Goal: Task Accomplishment & Management: Manage account settings

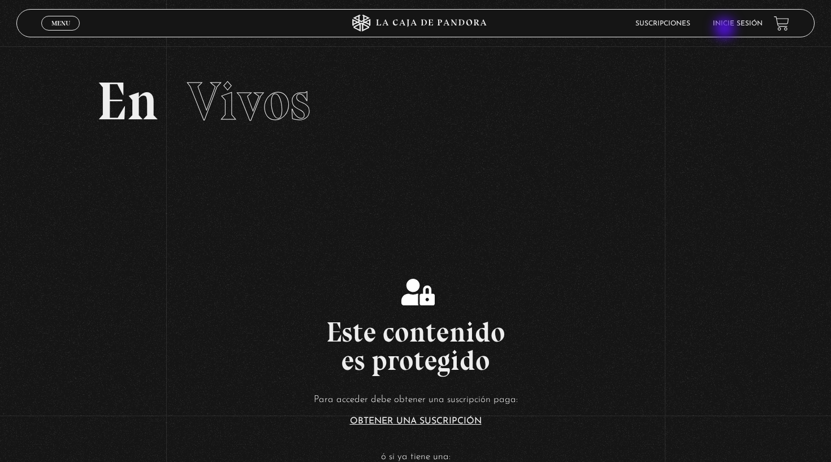
click at [726, 28] on li "Inicie sesión" at bounding box center [738, 24] width 50 height 18
click at [728, 23] on link "Inicie sesión" at bounding box center [738, 23] width 50 height 7
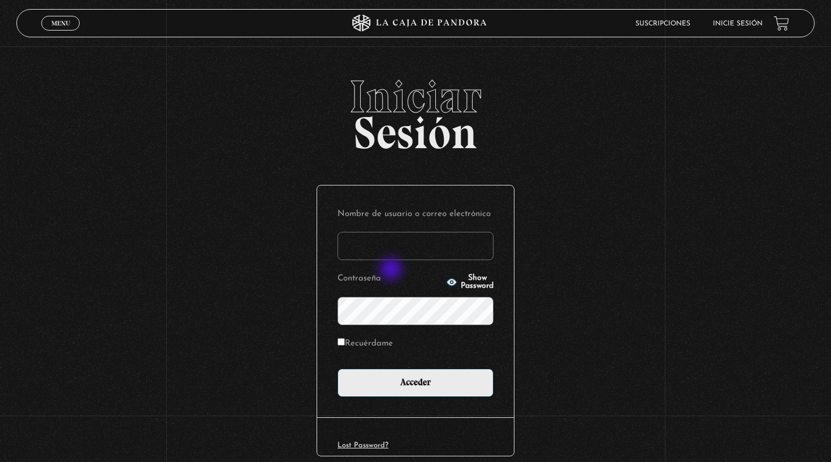
type input "[PERSON_NAME][EMAIL_ADDRESS][DOMAIN_NAME]"
click at [416, 381] on input "Acceder" at bounding box center [416, 383] width 156 height 28
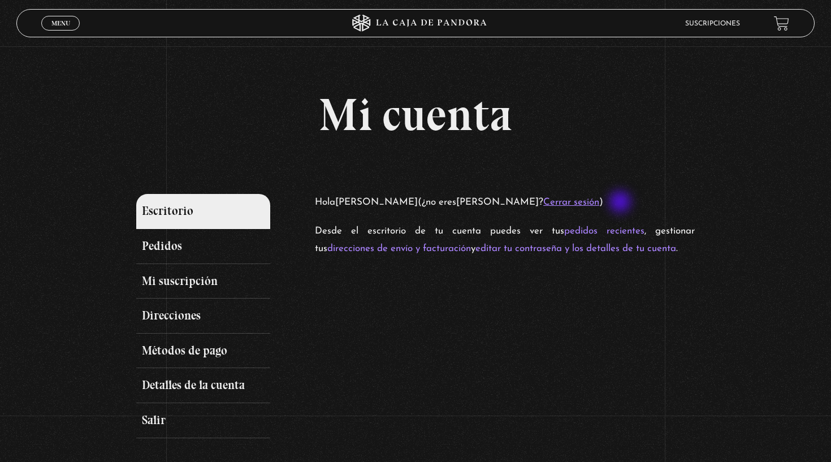
click at [599, 203] on link "Cerrar sesión" at bounding box center [571, 202] width 56 height 10
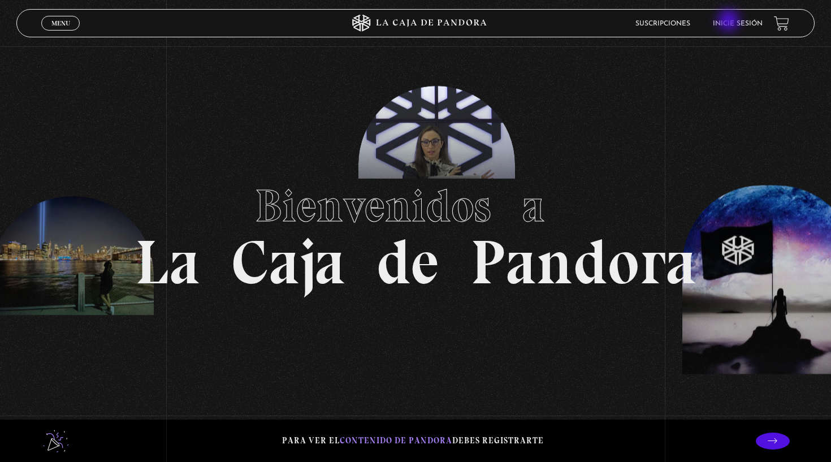
click at [730, 21] on link "Inicie sesión" at bounding box center [738, 23] width 50 height 7
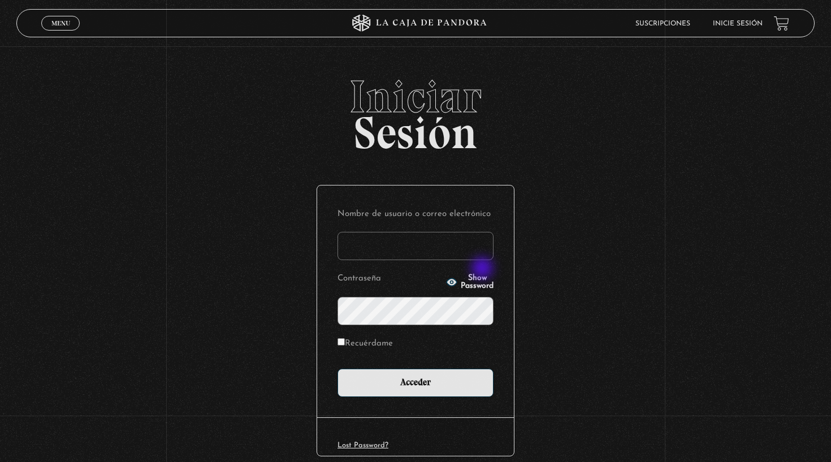
type input "[PERSON_NAME][EMAIL_ADDRESS][DOMAIN_NAME]"
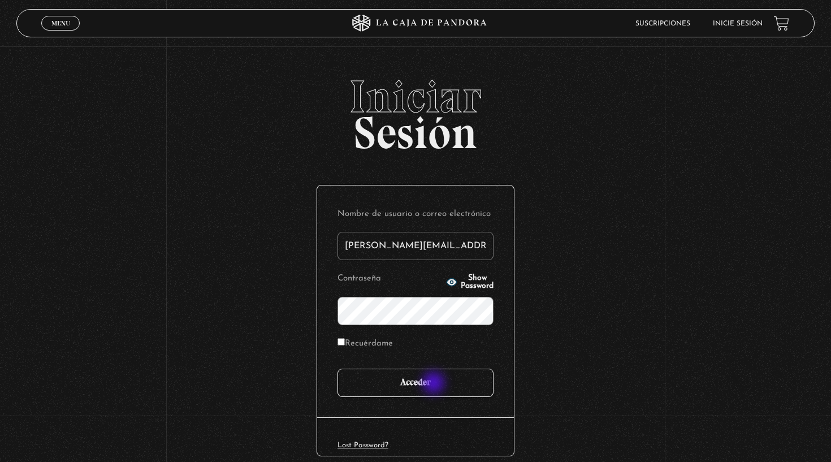
click at [435, 384] on input "Acceder" at bounding box center [416, 383] width 156 height 28
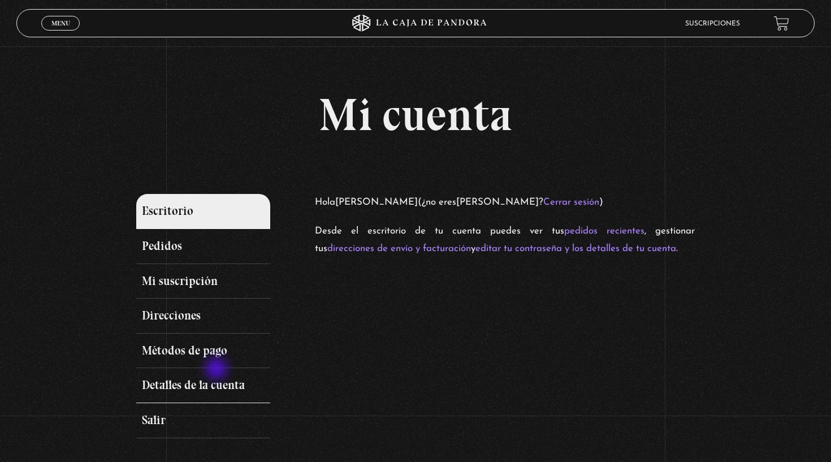
click at [218, 369] on link "Detalles de la cuenta" at bounding box center [203, 385] width 134 height 35
click at [220, 380] on link "Detalles de la cuenta" at bounding box center [203, 385] width 134 height 35
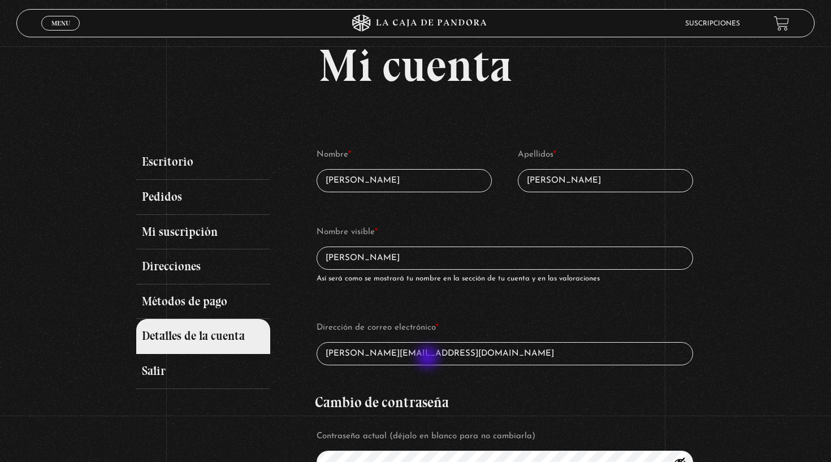
scroll to position [8, 0]
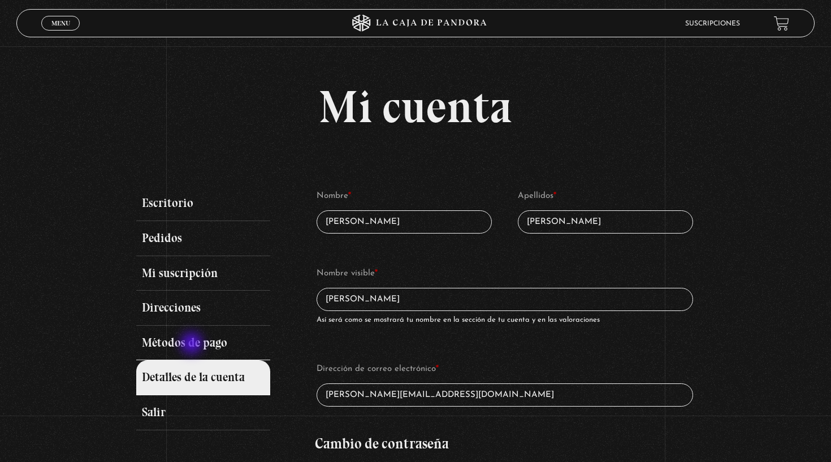
click at [194, 342] on link "Métodos de pago" at bounding box center [203, 343] width 134 height 35
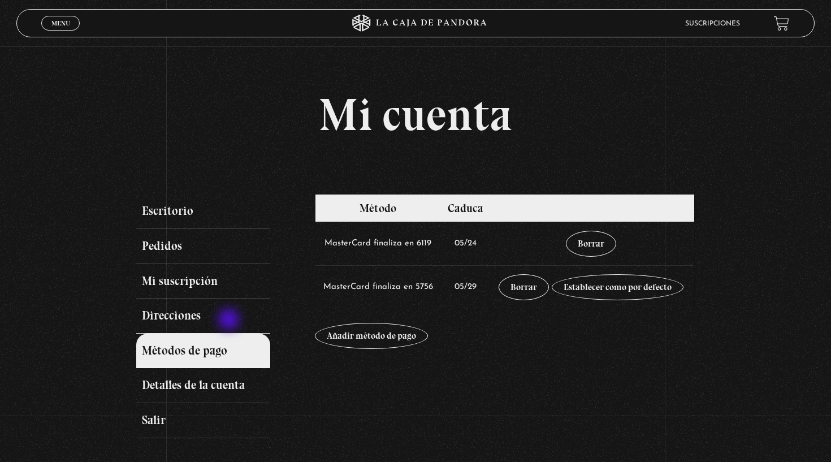
click at [230, 321] on link "Direcciones" at bounding box center [203, 315] width 134 height 35
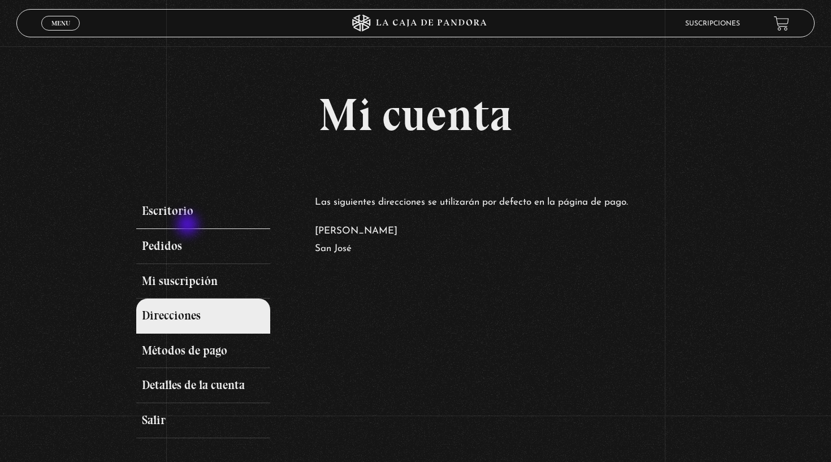
click at [188, 225] on link "Escritorio" at bounding box center [203, 211] width 134 height 35
